Goal: Task Accomplishment & Management: Complete application form

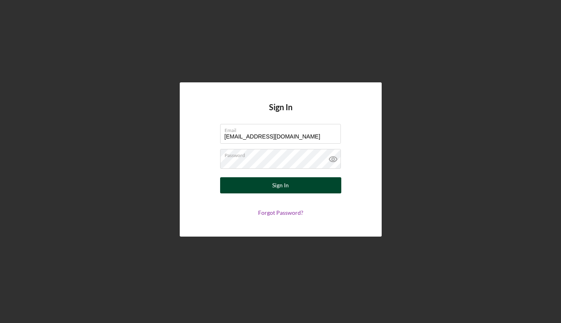
type input "info@flippinc.org"
click at [318, 186] on button "Sign In" at bounding box center [280, 185] width 121 height 16
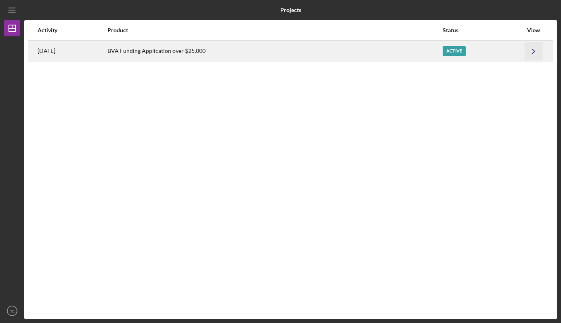
click at [532, 50] on icon "Icon/Navigate" at bounding box center [534, 51] width 18 height 18
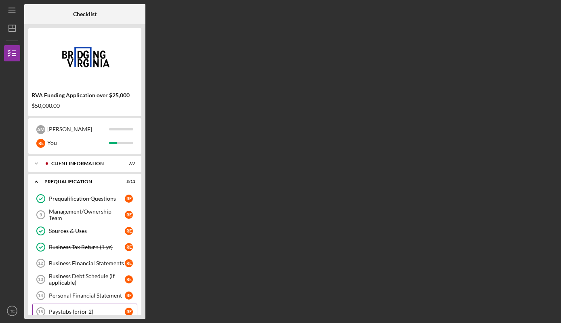
click at [84, 310] on div "Paystubs (prior 2)" at bounding box center [87, 312] width 76 height 6
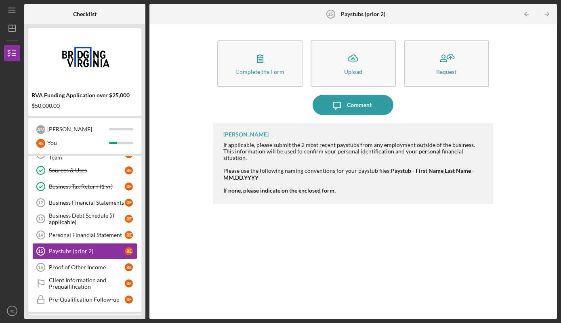
scroll to position [64, 0]
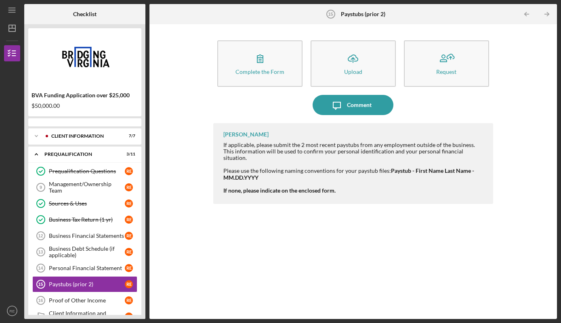
scroll to position [63, 0]
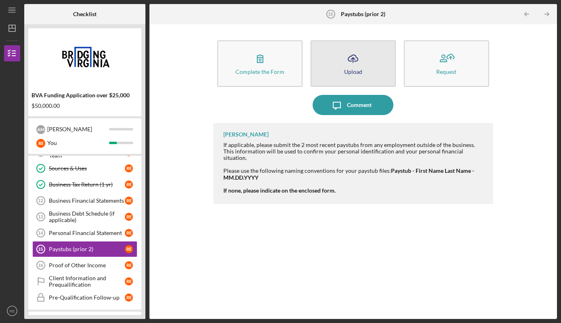
click at [357, 69] on div "Upload" at bounding box center [353, 72] width 18 height 6
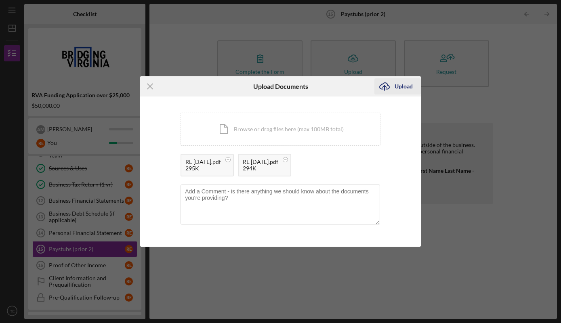
click at [408, 86] on div "Upload" at bounding box center [404, 86] width 18 height 16
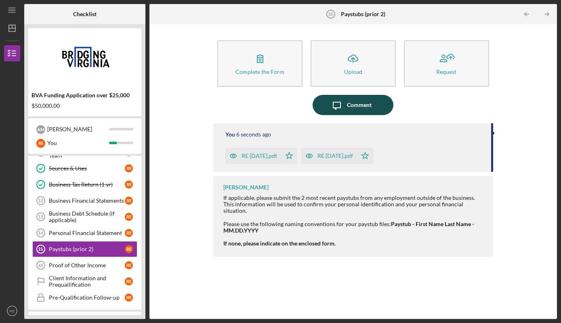
click at [353, 103] on div "Comment" at bounding box center [359, 105] width 25 height 20
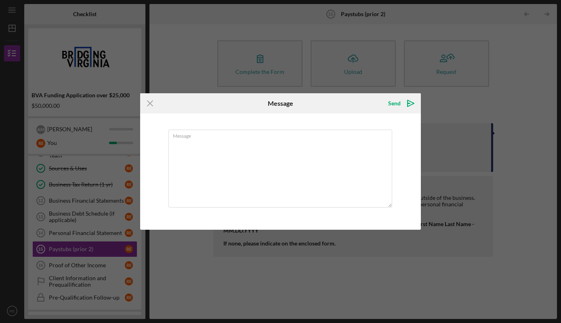
type textarea "U"
type textarea "Paystubs uploaded"
click at [406, 105] on icon "Icon/icon-invite-send" at bounding box center [411, 103] width 20 height 20
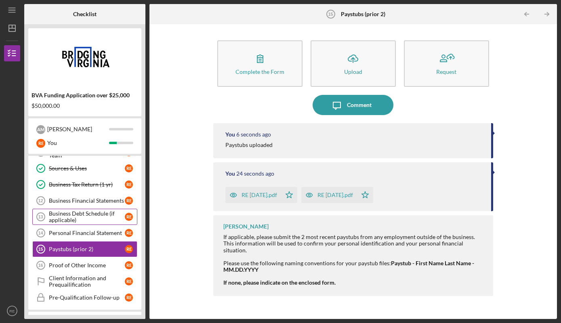
click at [91, 218] on div "Business Debt Schedule (if applicable)" at bounding box center [87, 216] width 76 height 13
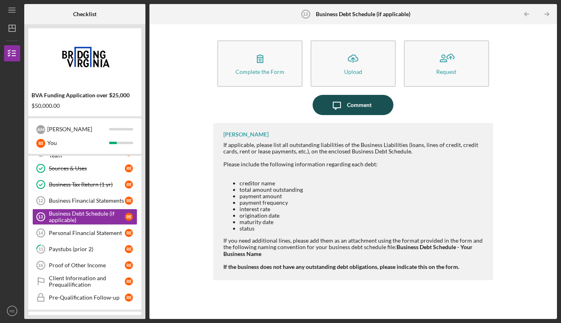
click at [379, 108] on button "Icon/Message Comment" at bounding box center [353, 105] width 81 height 20
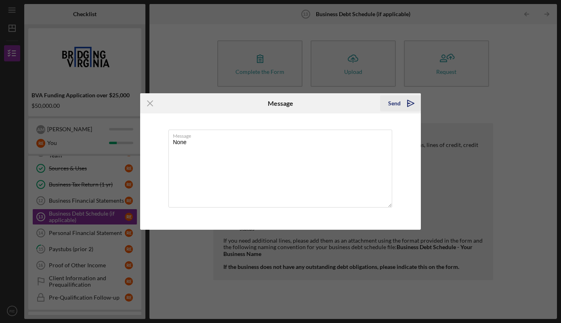
type textarea "None"
click at [404, 100] on icon "Icon/icon-invite-send" at bounding box center [411, 103] width 20 height 20
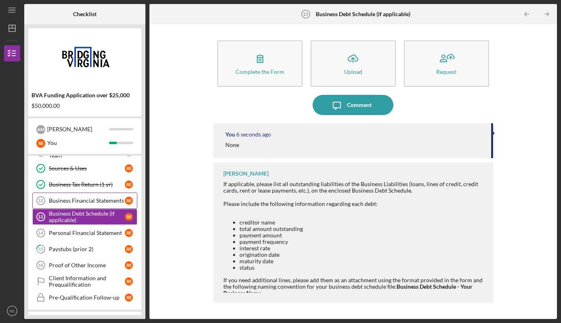
click at [87, 203] on div "Business Financial Statements" at bounding box center [87, 201] width 76 height 6
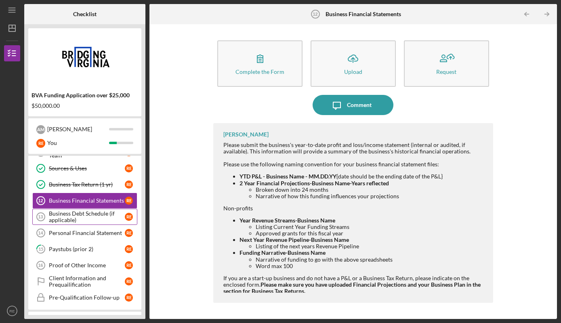
click at [99, 215] on div "Business Debt Schedule (if applicable)" at bounding box center [87, 216] width 76 height 13
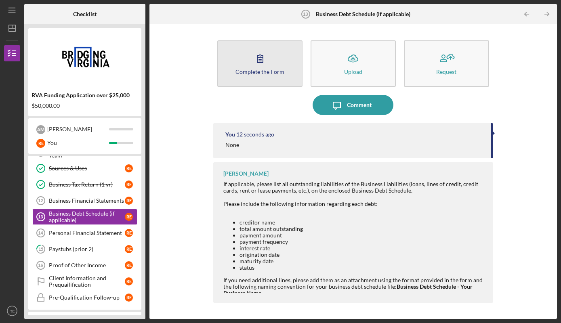
click at [271, 59] on button "Complete the Form Form" at bounding box center [259, 63] width 85 height 46
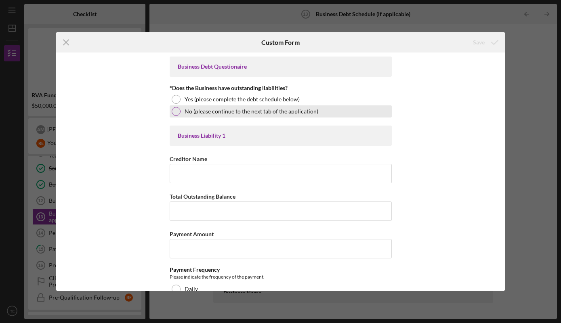
click at [174, 111] on div at bounding box center [176, 111] width 9 height 9
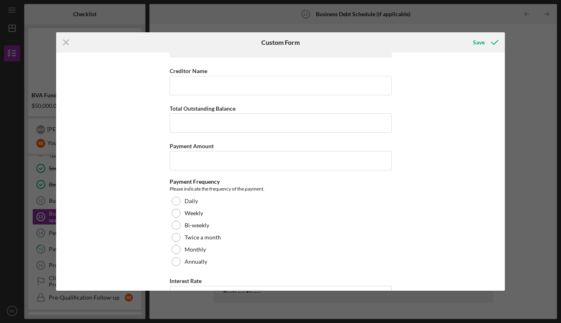
scroll to position [1900, 0]
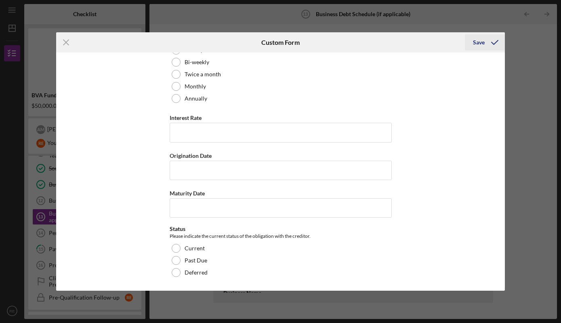
click at [486, 42] on icon "submit" at bounding box center [495, 42] width 20 height 20
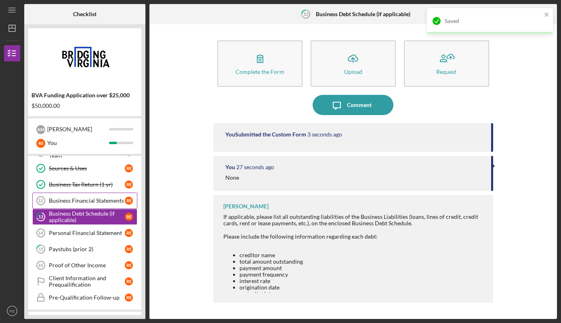
click at [89, 201] on div "Business Financial Statements" at bounding box center [87, 201] width 76 height 6
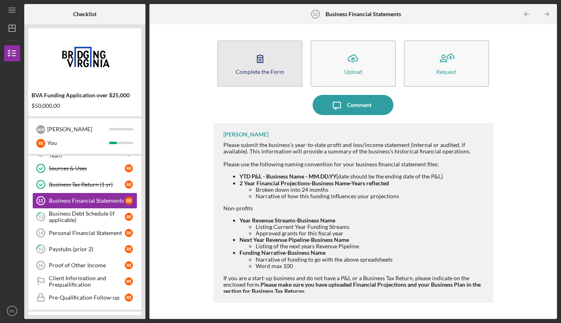
click at [268, 63] on icon "button" at bounding box center [260, 58] width 20 height 20
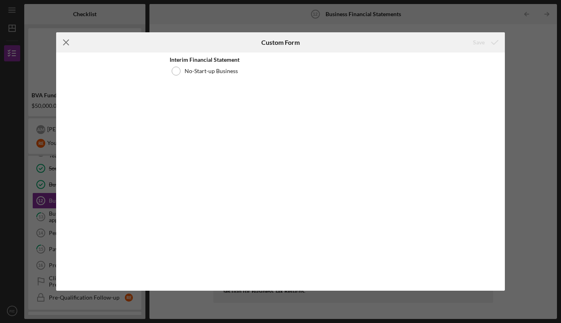
click at [63, 45] on icon "Icon/Menu Close" at bounding box center [66, 42] width 20 height 20
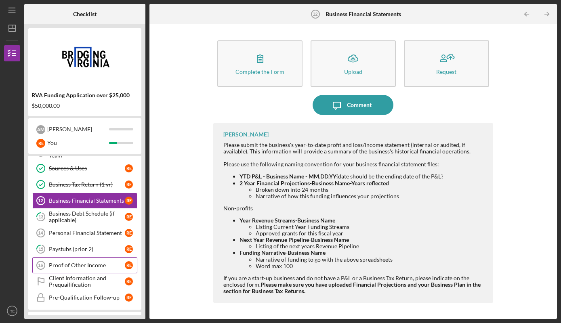
click at [80, 265] on div "Proof of Other Income" at bounding box center [87, 265] width 76 height 6
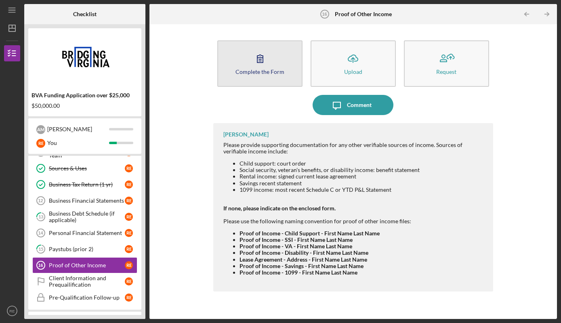
click at [262, 73] on div "Complete the Form" at bounding box center [259, 72] width 49 height 6
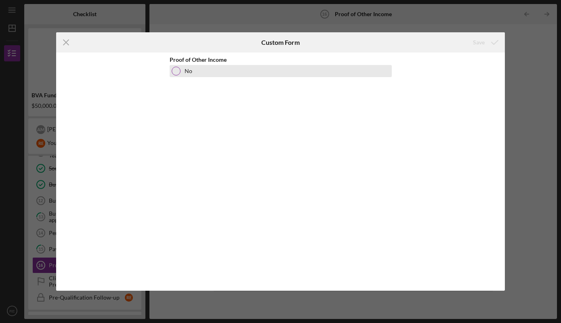
click at [174, 71] on div at bounding box center [176, 71] width 9 height 9
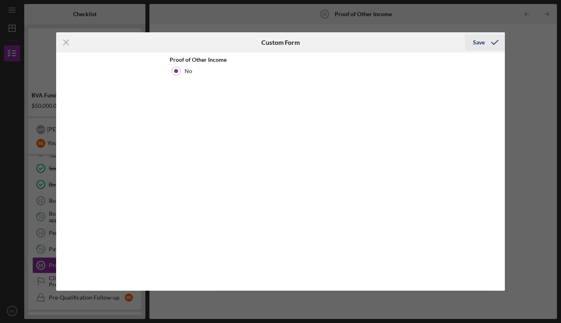
click at [485, 46] on div "Save" at bounding box center [479, 42] width 12 height 16
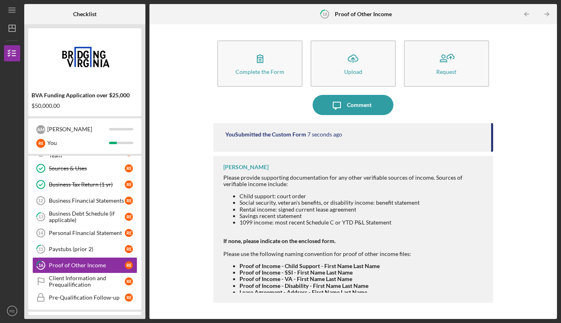
click at [140, 188] on div "Prequalification Questions Prequalification Questions R E Management/Ownership …" at bounding box center [84, 219] width 113 height 182
click at [113, 282] on div "Client Information and Prequailification" at bounding box center [87, 281] width 76 height 13
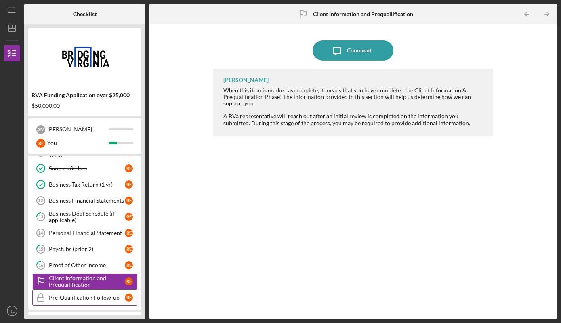
click at [114, 295] on div "Pre-Qualification Follow-up" at bounding box center [87, 297] width 76 height 6
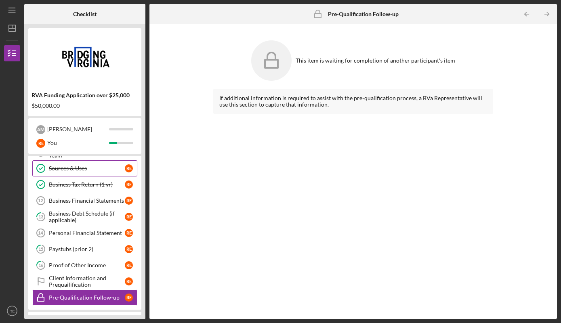
click at [115, 164] on link "Sources & Uses Sources & Uses R E" at bounding box center [84, 168] width 105 height 16
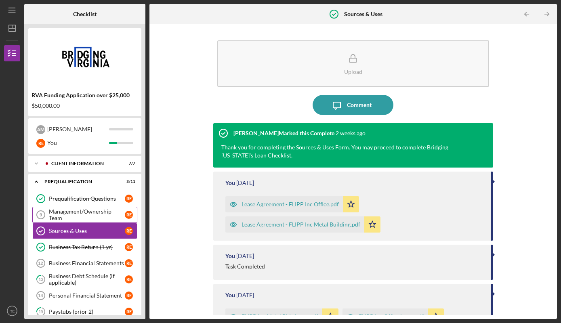
click at [112, 214] on div "Management/Ownership Team" at bounding box center [87, 214] width 76 height 13
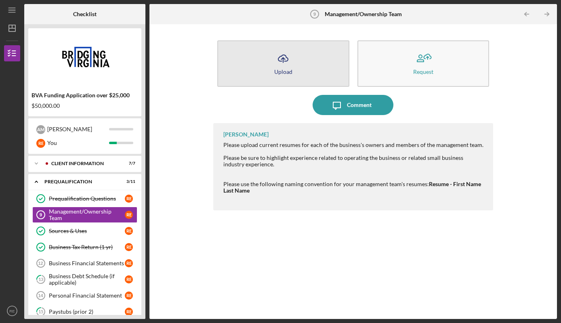
click at [297, 59] on button "Icon/Upload Upload" at bounding box center [283, 63] width 132 height 46
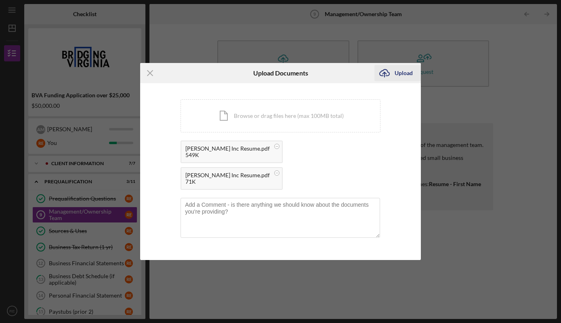
click at [401, 75] on div "Upload" at bounding box center [404, 73] width 18 height 16
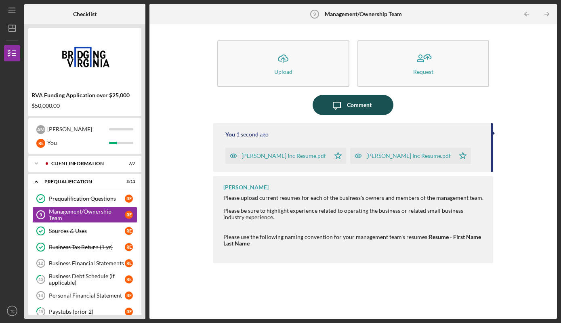
click at [346, 107] on icon "Icon/Message" at bounding box center [337, 105] width 20 height 20
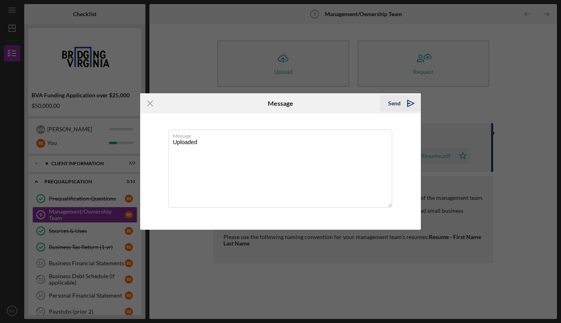
type textarea "Uploaded"
click at [404, 103] on icon "Icon/icon-invite-send" at bounding box center [411, 103] width 20 height 20
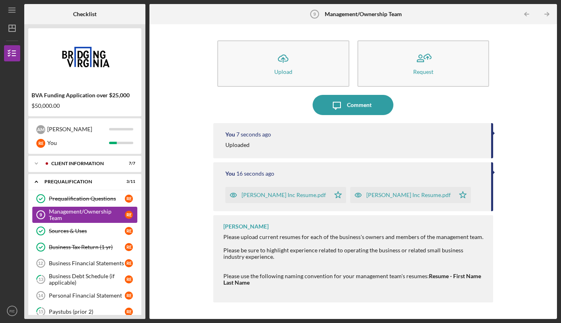
click at [109, 216] on div "Management/Ownership Team" at bounding box center [87, 214] width 76 height 13
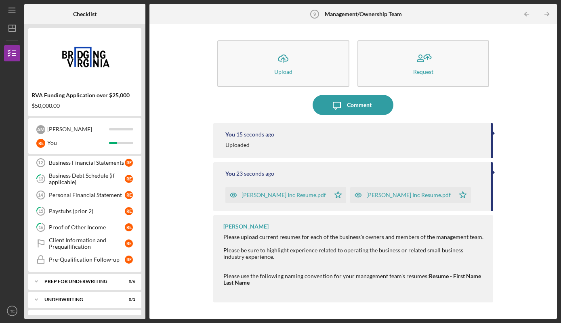
scroll to position [103, 0]
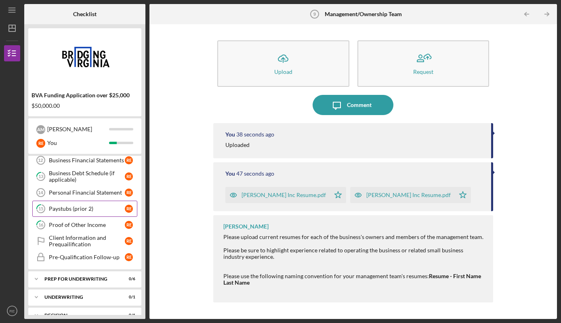
click at [95, 208] on div "Paystubs (prior 2)" at bounding box center [87, 209] width 76 height 6
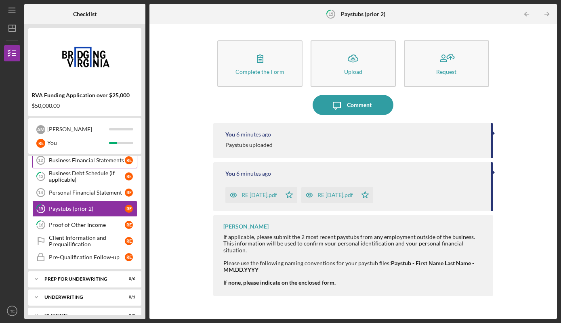
click at [102, 162] on div "Business Financial Statements" at bounding box center [87, 160] width 76 height 6
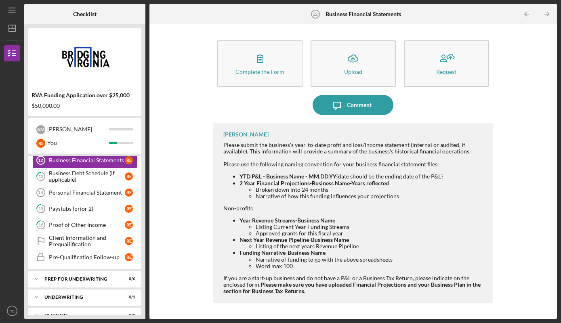
click at [324, 275] on div "Please submit the business's year-to-date profit and loss/income statement (int…" at bounding box center [353, 221] width 261 height 159
drag, startPoint x: 241, startPoint y: 221, endPoint x: 336, endPoint y: 219, distance: 95.7
click at [335, 219] on strong "Year Revenue Streams-Business Name" at bounding box center [288, 220] width 96 height 7
copy strong "Year Revenue Streams-Business Name"
click at [265, 230] on li "Listing Current Year Funding Streams" at bounding box center [370, 227] width 229 height 6
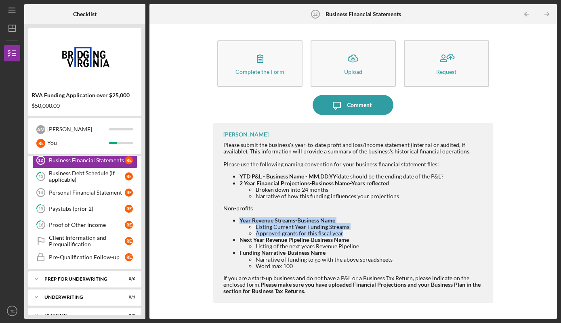
drag, startPoint x: 241, startPoint y: 221, endPoint x: 346, endPoint y: 232, distance: 105.2
click at [346, 232] on li "Year Revenue Streams-Business Name Listing Current Year Funding Streams Approve…" at bounding box center [362, 226] width 245 height 19
copy li "Year Revenue Streams-Business Name Listing Current Year Funding Streams Approve…"
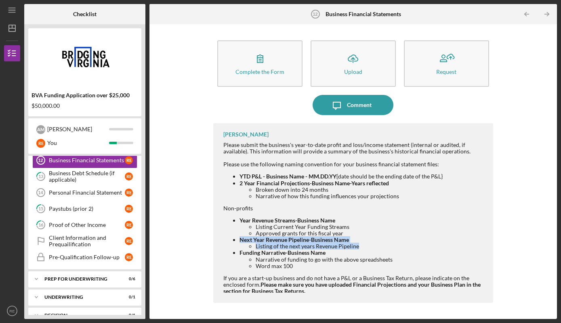
drag, startPoint x: 241, startPoint y: 241, endPoint x: 361, endPoint y: 250, distance: 120.7
click at [361, 250] on li "Next Year Revenue Pipeline-Business Name Listing of the next years Revenue Pipe…" at bounding box center [362, 243] width 245 height 13
copy li "Next Year Revenue Pipeline-Business Name Listing of the next years Revenue Pipe…"
drag, startPoint x: 240, startPoint y: 254, endPoint x: 296, endPoint y: 267, distance: 58.4
click at [296, 267] on li "Funding Narrative-Business Name Narrative of funding to go with the above sprea…" at bounding box center [362, 259] width 245 height 19
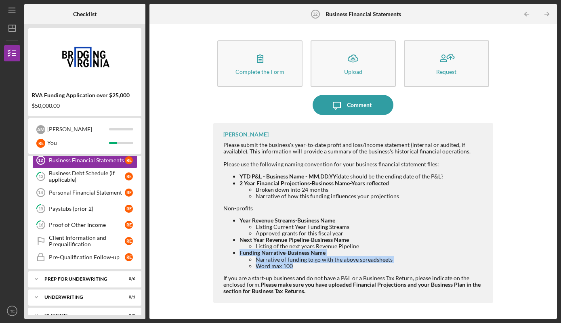
drag, startPoint x: 296, startPoint y: 267, endPoint x: 235, endPoint y: 256, distance: 62.0
click at [240, 256] on li "Funding Narrative-Business Name Narrative of funding to go with the above sprea…" at bounding box center [362, 259] width 245 height 19
copy li "Funding Narrative-Business Name Narrative of funding to go with the above sprea…"
click at [523, 186] on div "Complete the Form Form Icon/Upload Upload Request Icon/Message Comment [PERSON_…" at bounding box center [352, 171] width 399 height 287
click at [242, 178] on strong "YTD P&L - Business Name - MM.DD.YY" at bounding box center [288, 176] width 97 height 7
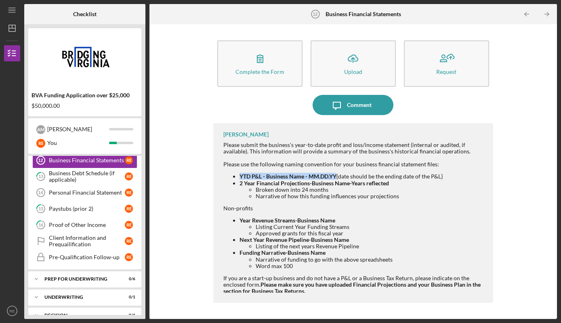
drag, startPoint x: 240, startPoint y: 176, endPoint x: 337, endPoint y: 177, distance: 96.9
click at [336, 177] on strong "YTD P&L - Business Name - MM.DD.YY" at bounding box center [288, 176] width 97 height 7
copy strong "YTD P&L - Business Name - MM.DD.YY"
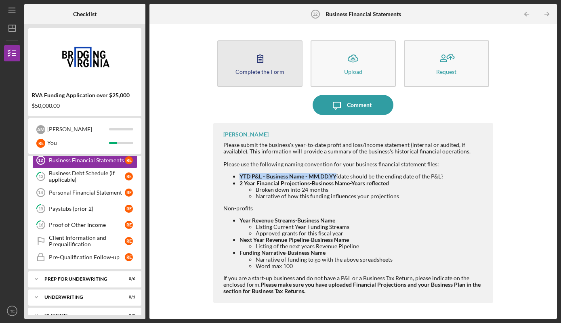
click at [253, 60] on icon "button" at bounding box center [260, 58] width 20 height 20
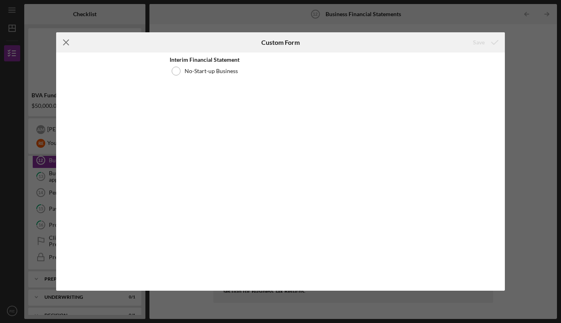
click at [67, 40] on icon "Icon/Menu Close" at bounding box center [66, 42] width 20 height 20
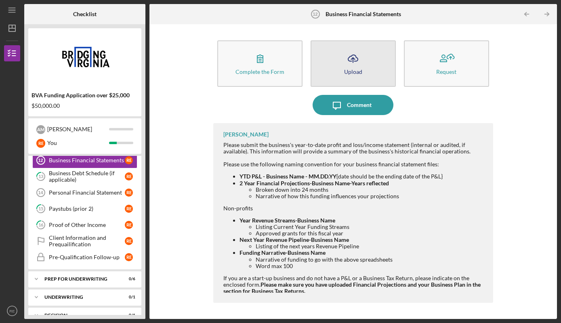
click at [350, 55] on icon "Icon/Upload" at bounding box center [353, 58] width 20 height 20
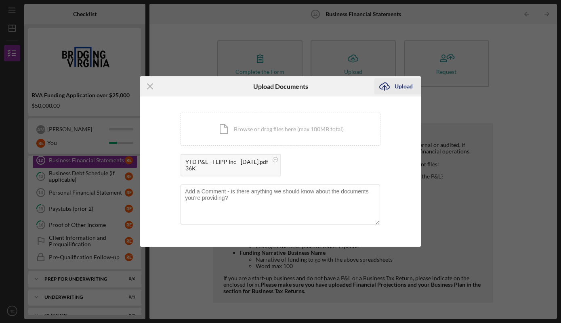
click at [404, 92] on div "Upload" at bounding box center [404, 86] width 18 height 16
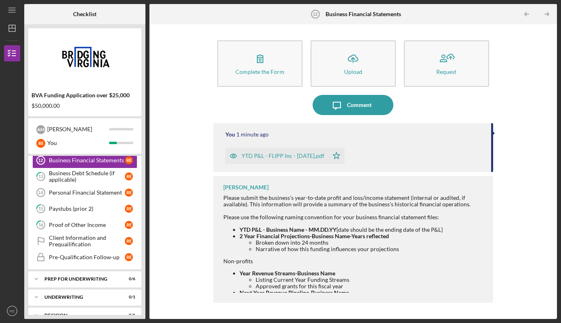
click at [331, 246] on li "Broken down into 24 months" at bounding box center [370, 243] width 229 height 6
click at [97, 162] on div "Business Financial Statements" at bounding box center [87, 160] width 76 height 6
click at [97, 183] on div "Business Debt Schedule (if applicable)" at bounding box center [87, 176] width 76 height 13
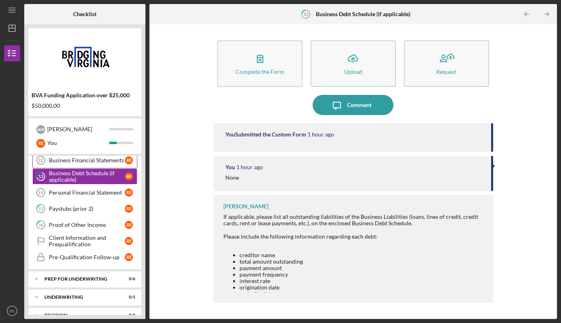
click at [110, 159] on div "Business Financial Statements" at bounding box center [87, 160] width 76 height 6
